Goal: Task Accomplishment & Management: Complete application form

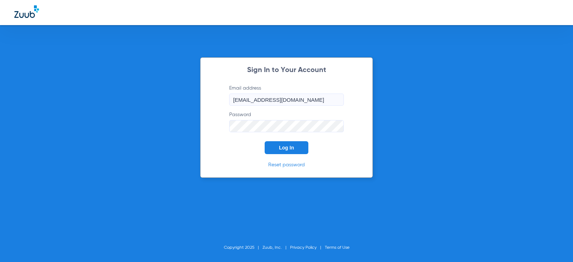
click at [296, 144] on button "Log In" at bounding box center [287, 147] width 44 height 13
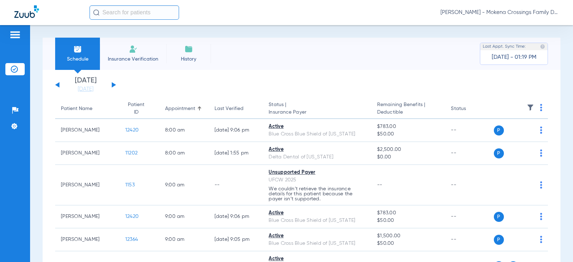
click at [141, 50] on li "Insurance Verification" at bounding box center [133, 54] width 66 height 32
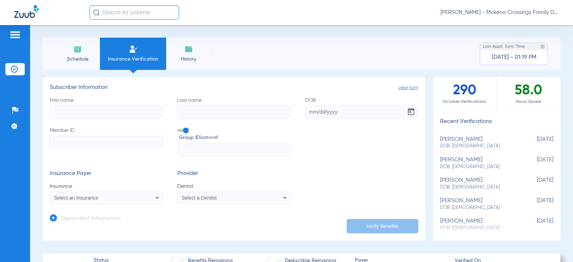
click at [104, 111] on input "First name" at bounding box center [106, 112] width 113 height 12
type input "[PERSON_NAME]"
click at [193, 115] on input "Last name" at bounding box center [233, 112] width 113 height 12
type input "skrzecz"
click at [311, 112] on input "DOB" at bounding box center [361, 112] width 113 height 12
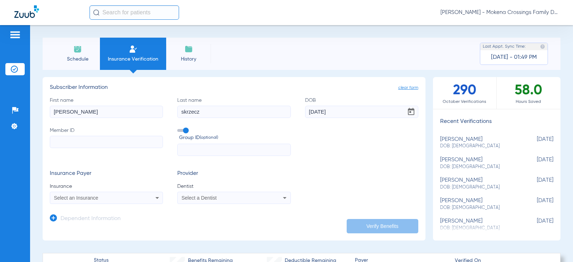
type input "[DATE]"
click at [119, 143] on input "Member ID" at bounding box center [106, 142] width 113 height 12
click at [75, 138] on input "Member ID Required" at bounding box center [106, 142] width 113 height 12
click at [74, 142] on input "Member ID Required" at bounding box center [106, 142] width 113 height 12
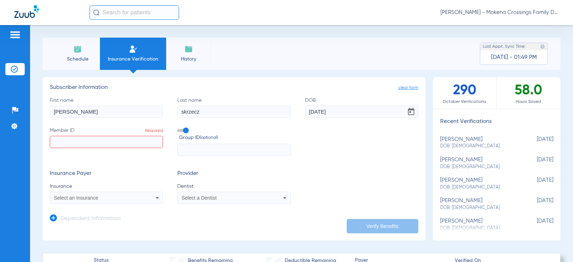
click at [74, 142] on input "Member ID Required" at bounding box center [106, 142] width 113 height 12
type input "XYYM64768991"
click at [157, 198] on icon at bounding box center [157, 197] width 9 height 9
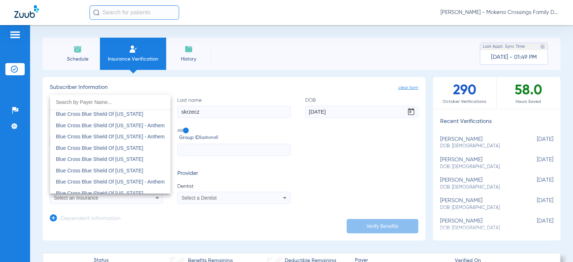
scroll to position [681, 0]
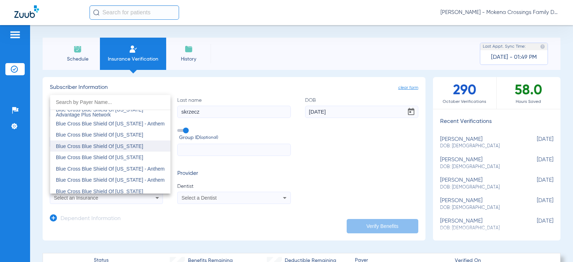
click at [121, 148] on span "Blue Cross Blue Shield Of [US_STATE]" at bounding box center [99, 146] width 87 height 6
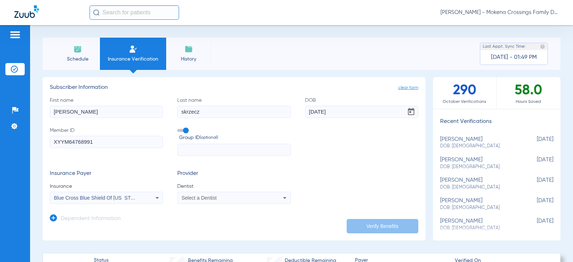
click at [236, 196] on div "Select a Dentist" at bounding box center [224, 197] width 84 height 5
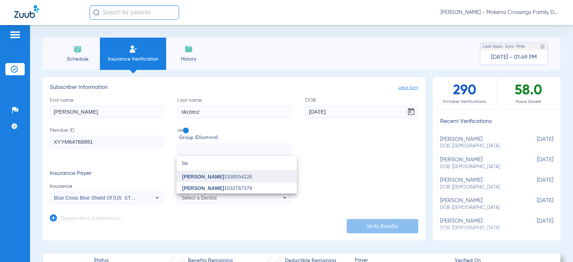
type input "ba"
click at [200, 176] on span "[PERSON_NAME]" at bounding box center [203, 177] width 42 height 6
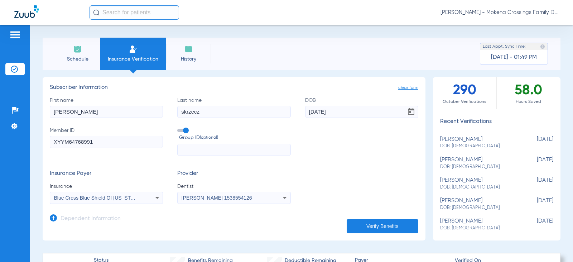
click at [351, 230] on button "Verify Benefits" at bounding box center [383, 226] width 72 height 14
